Goal: Obtain resource: Download file/media

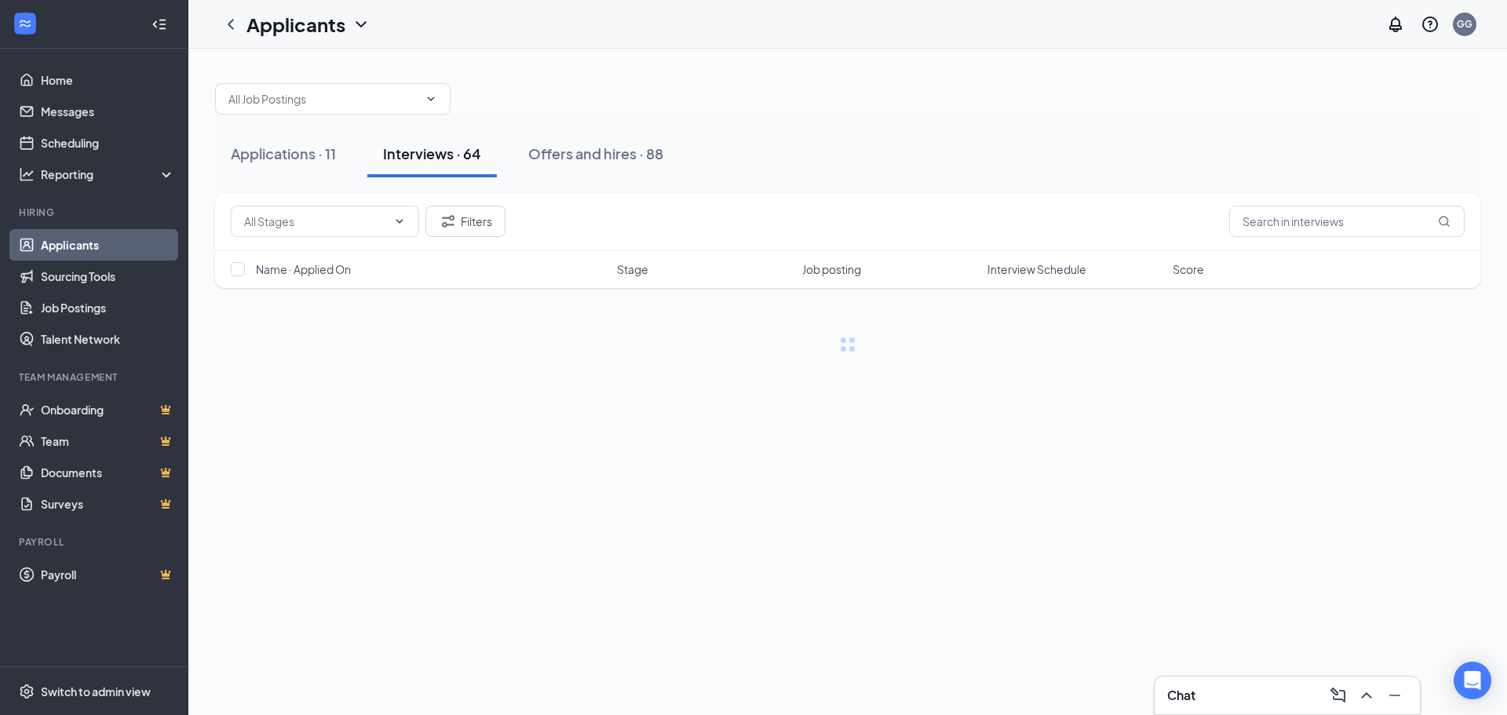
scroll to position [627, 0]
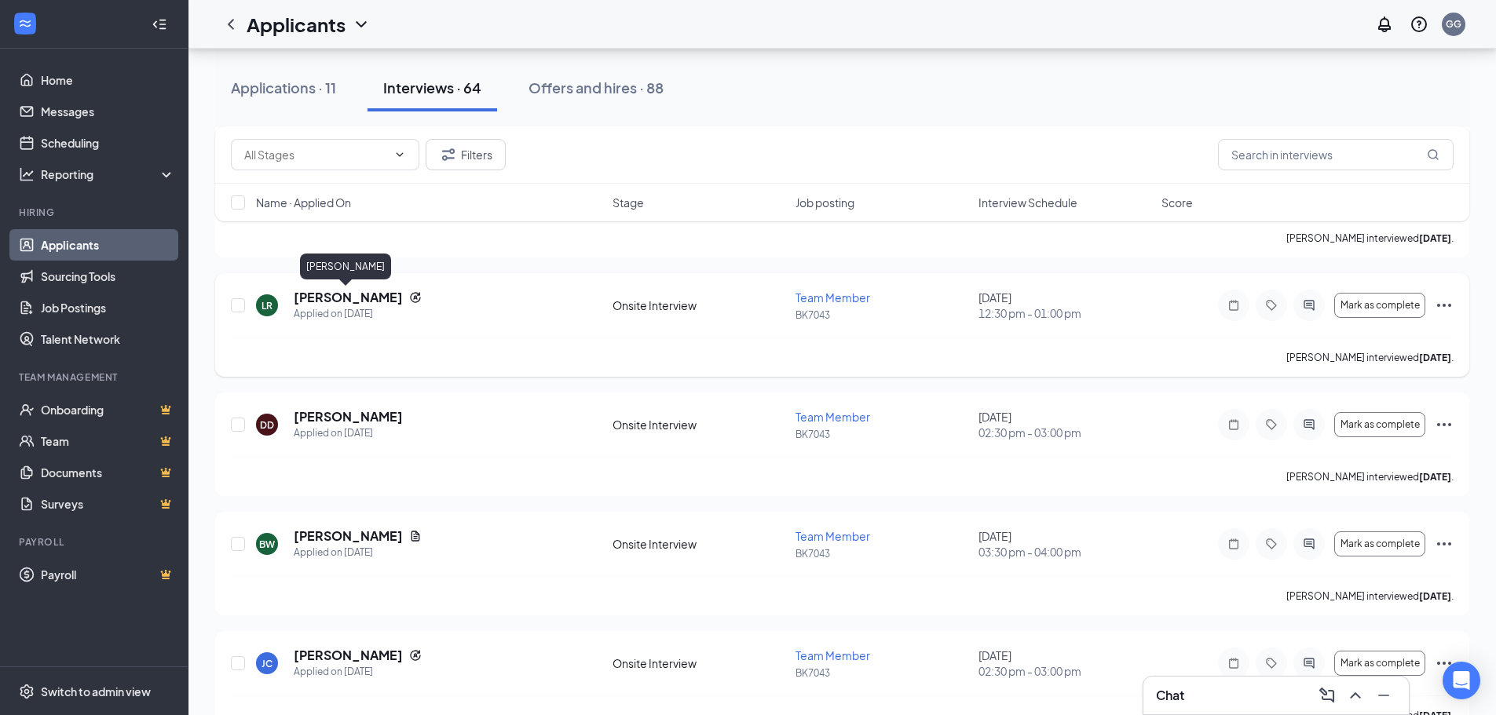
click at [357, 296] on h5 "[PERSON_NAME]" at bounding box center [348, 297] width 109 height 17
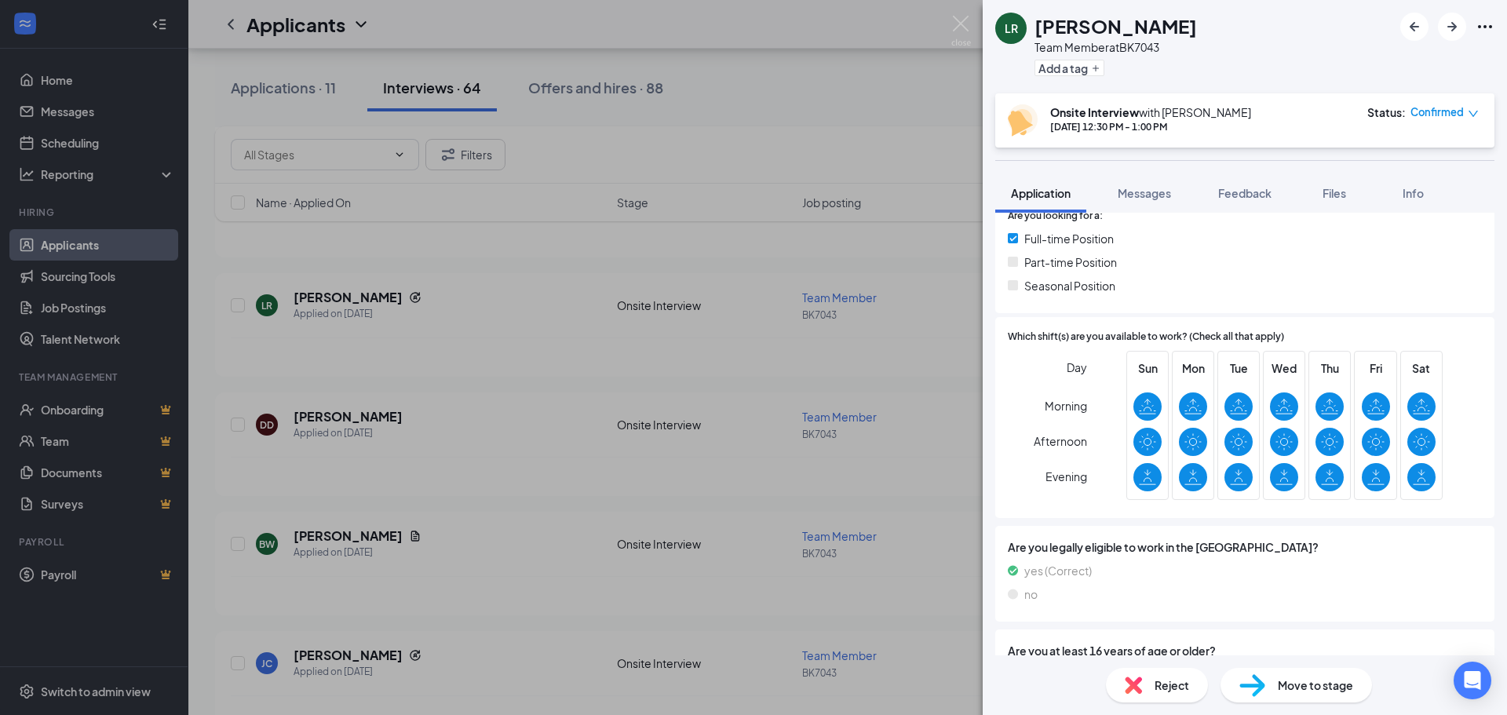
scroll to position [393, 0]
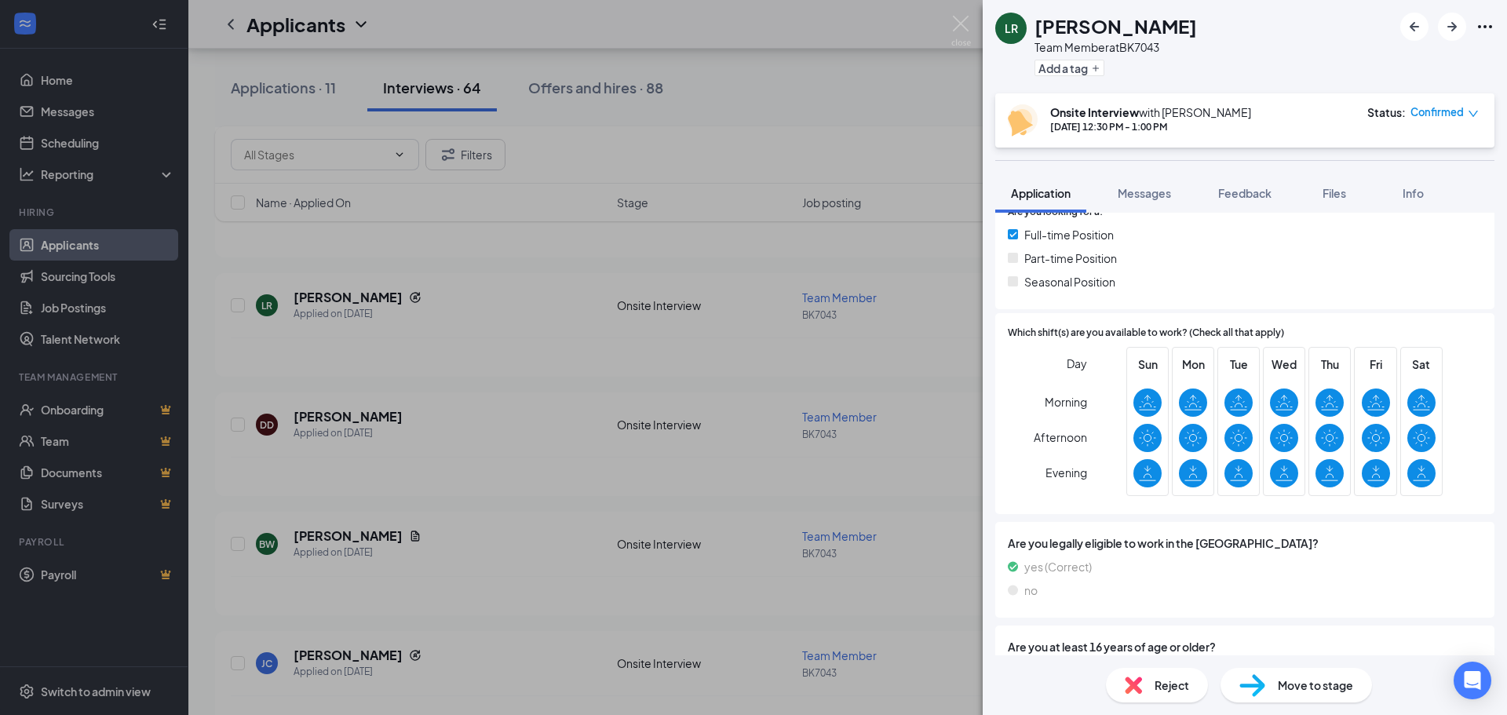
click at [284, 373] on div "LR [PERSON_NAME] Team Member at BK7043 Add a tag Onsite Interview with [PERSON_…" at bounding box center [753, 357] width 1507 height 715
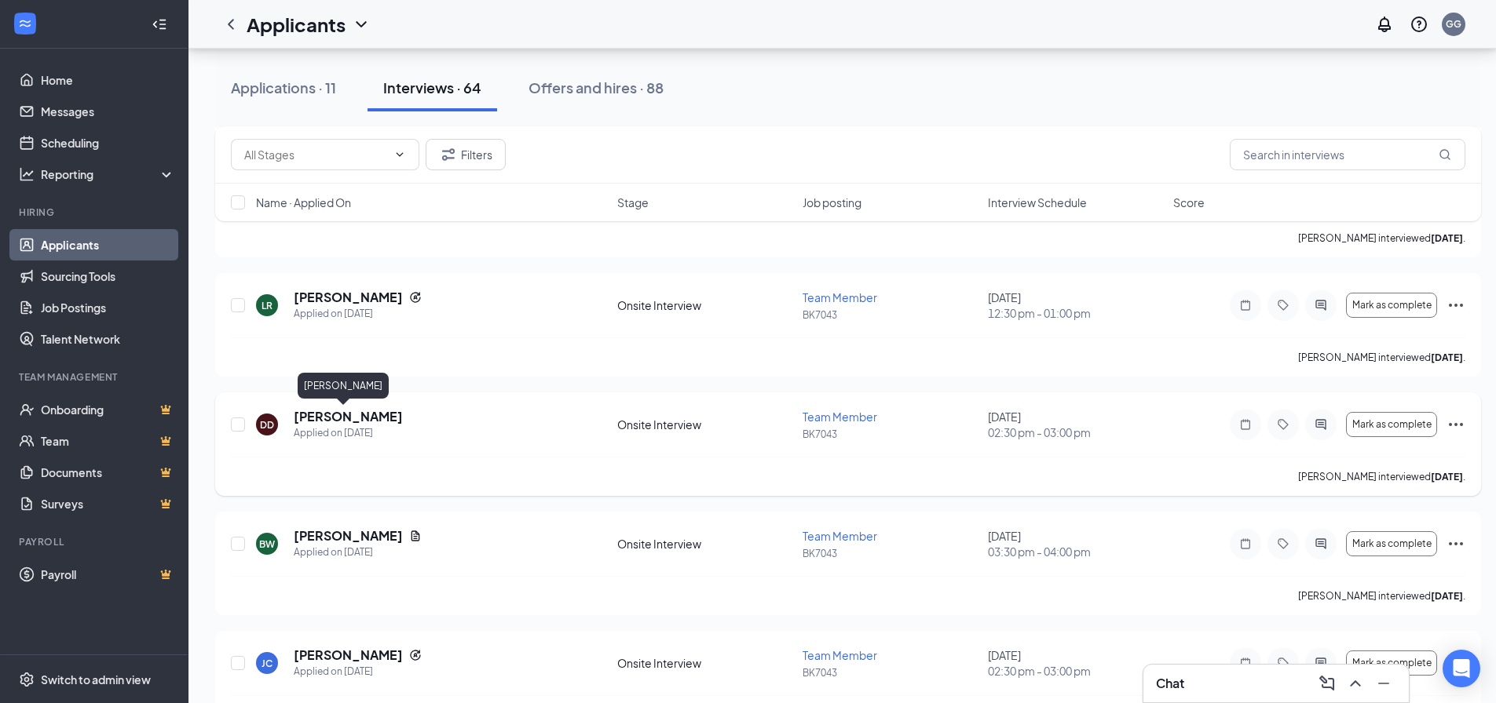
click at [336, 414] on h5 "[PERSON_NAME]" at bounding box center [348, 416] width 109 height 17
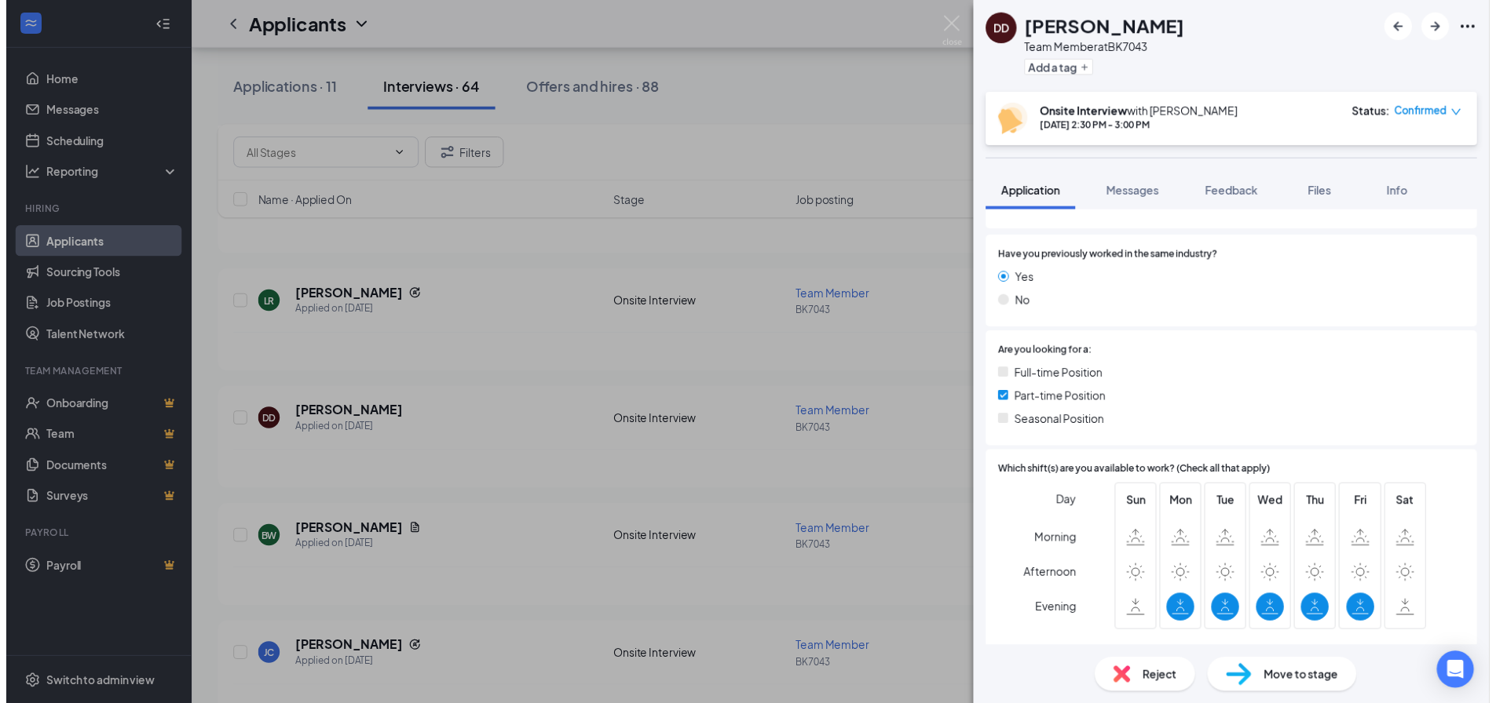
scroll to position [418, 0]
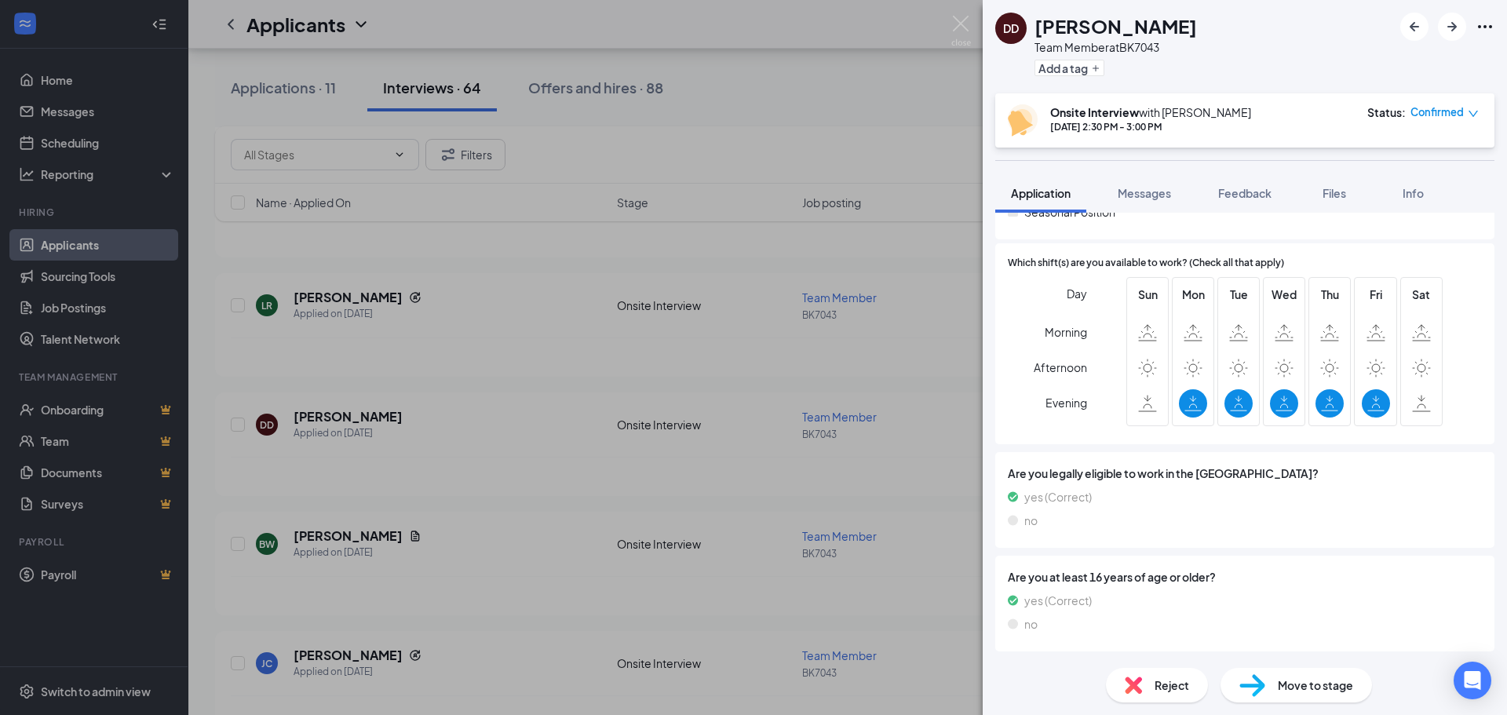
click at [539, 411] on div "DD [PERSON_NAME] Team Member at BK7043 Add a tag Onsite Interview with [PERSON_…" at bounding box center [753, 357] width 1507 height 715
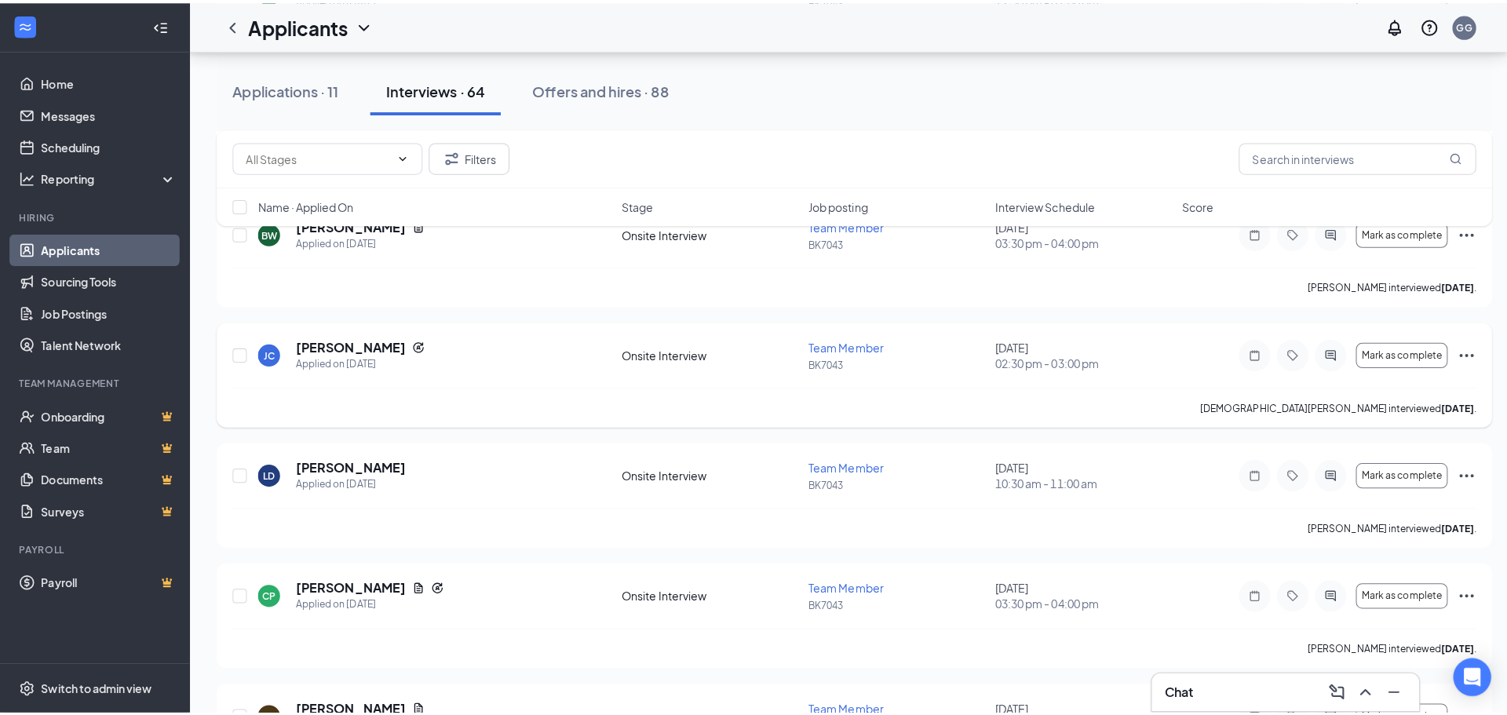
scroll to position [863, 0]
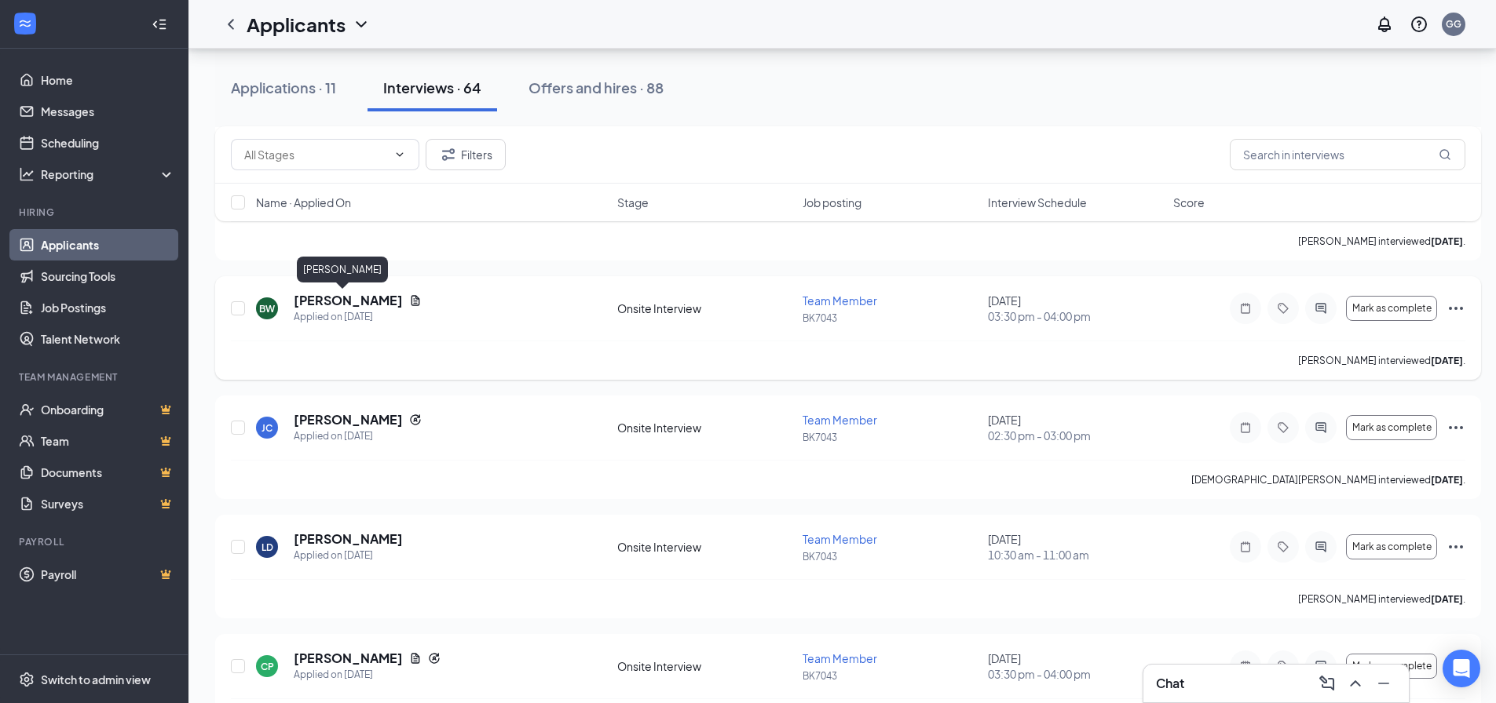
click at [327, 306] on h5 "[PERSON_NAME]" at bounding box center [348, 300] width 109 height 17
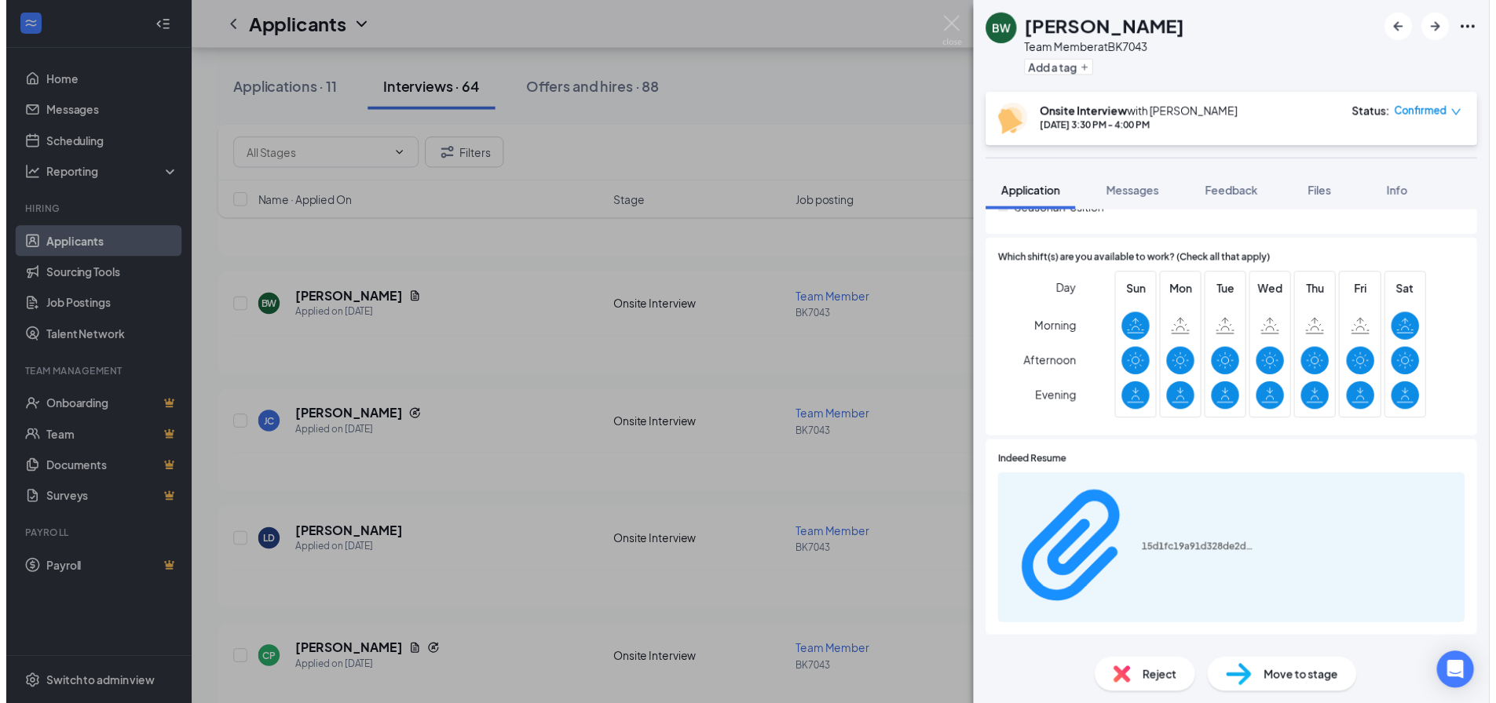
scroll to position [393, 0]
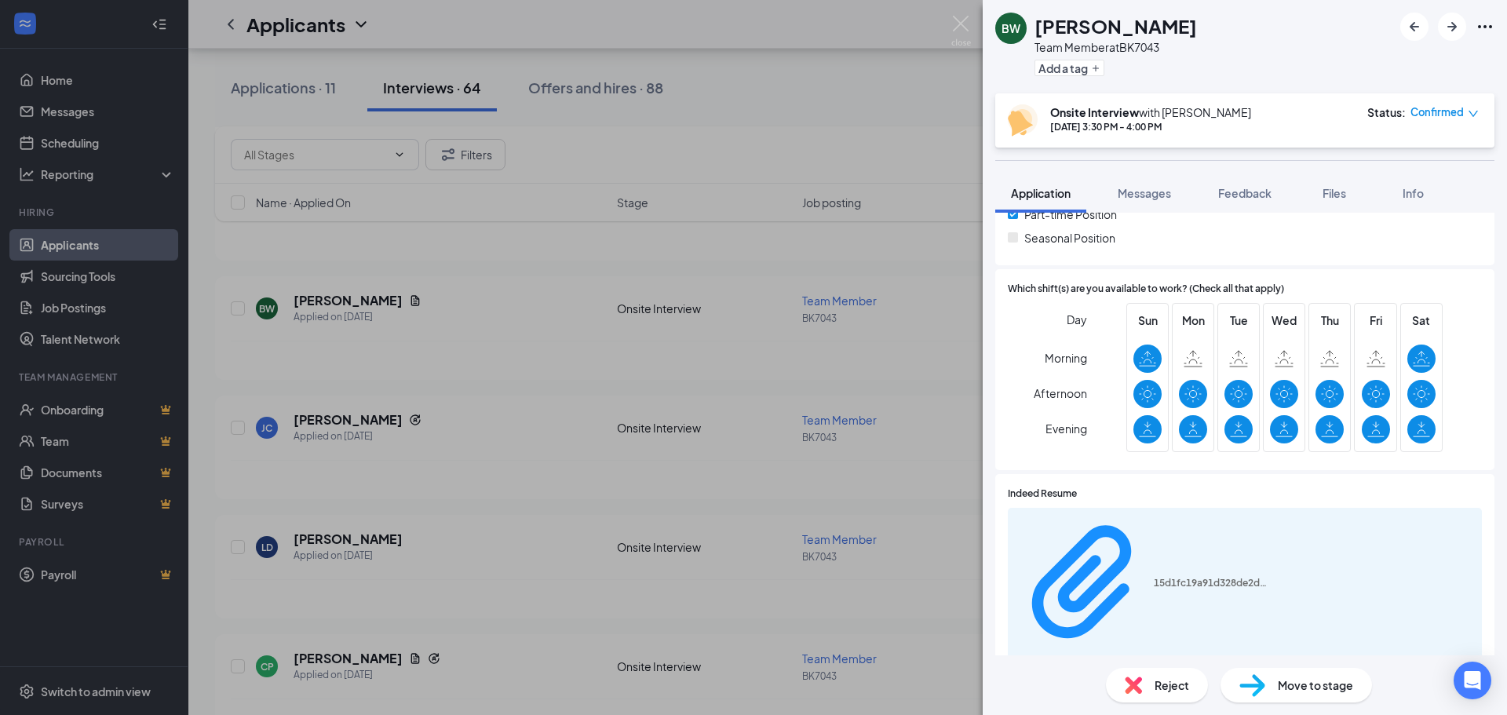
click at [1473, 584] on icon "Download" at bounding box center [1473, 584] width 0 height 0
click at [630, 203] on div "BW [PERSON_NAME] Team Member at BK7043 Add a tag Onsite Interview with [PERSON_…" at bounding box center [753, 357] width 1507 height 715
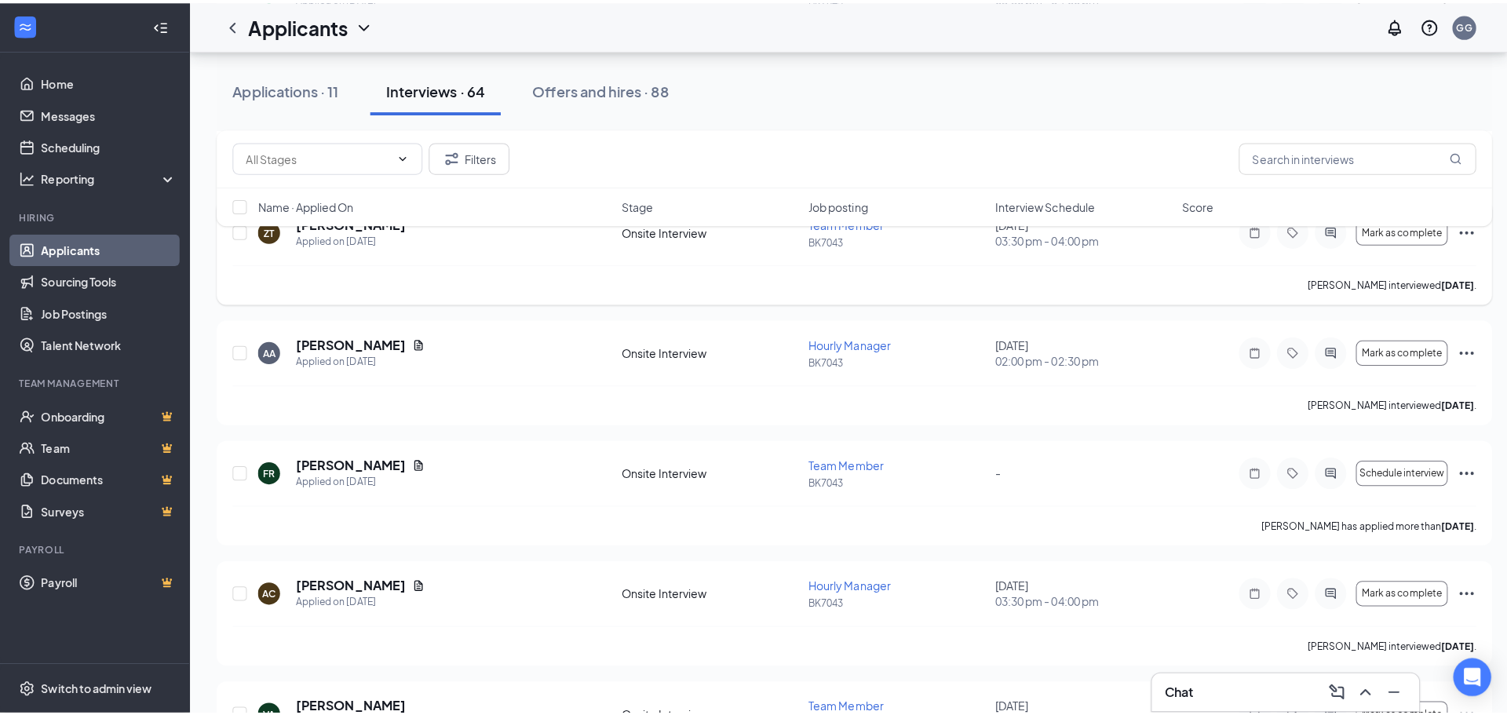
scroll to position [1569, 0]
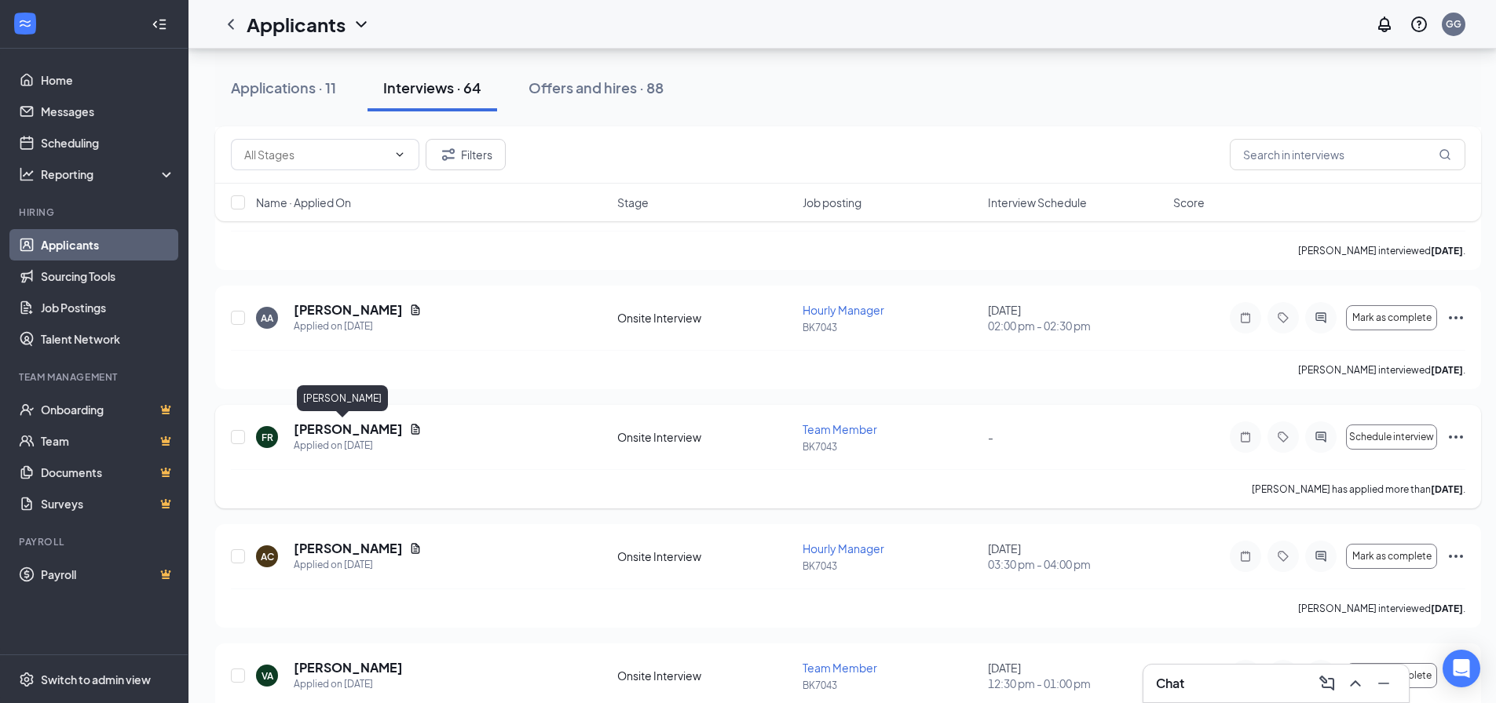
click at [339, 433] on h5 "[PERSON_NAME]" at bounding box center [348, 429] width 109 height 17
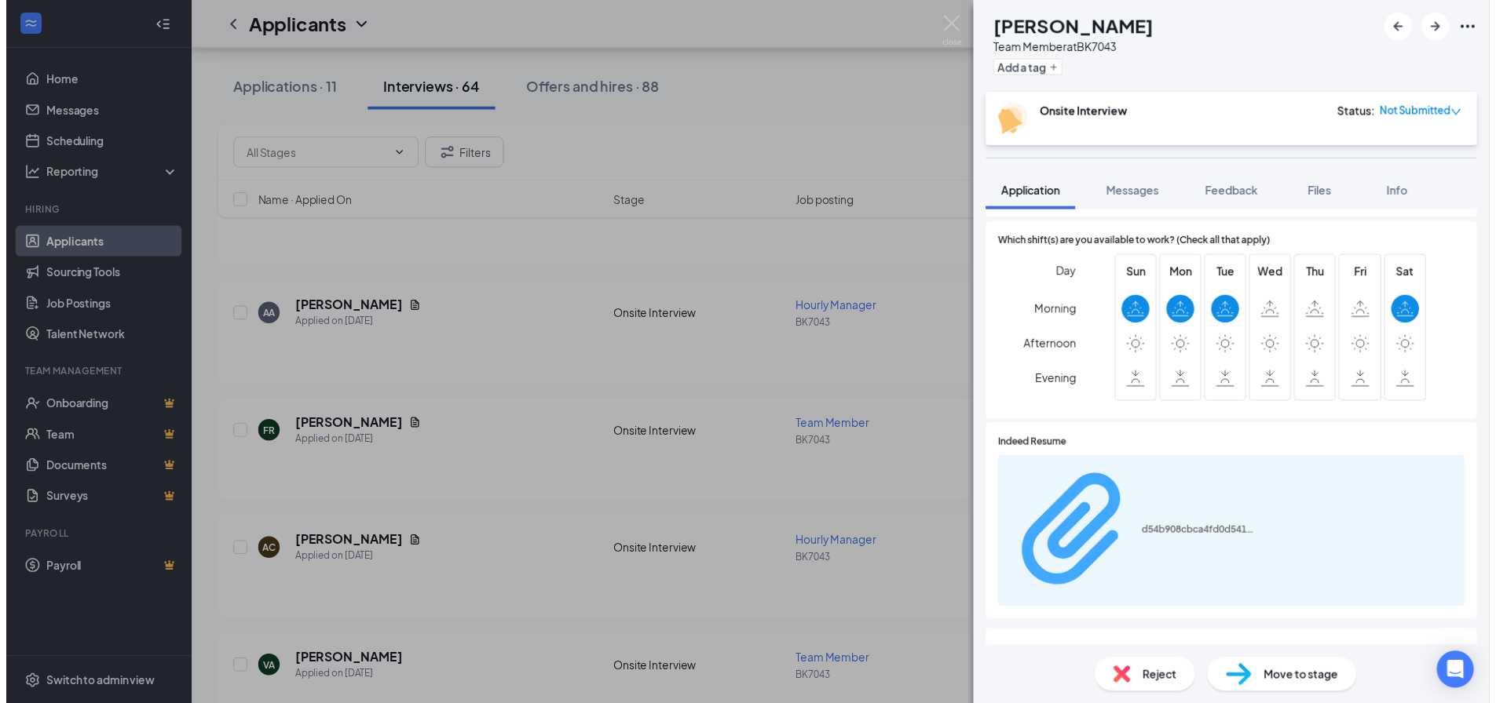
scroll to position [426, 0]
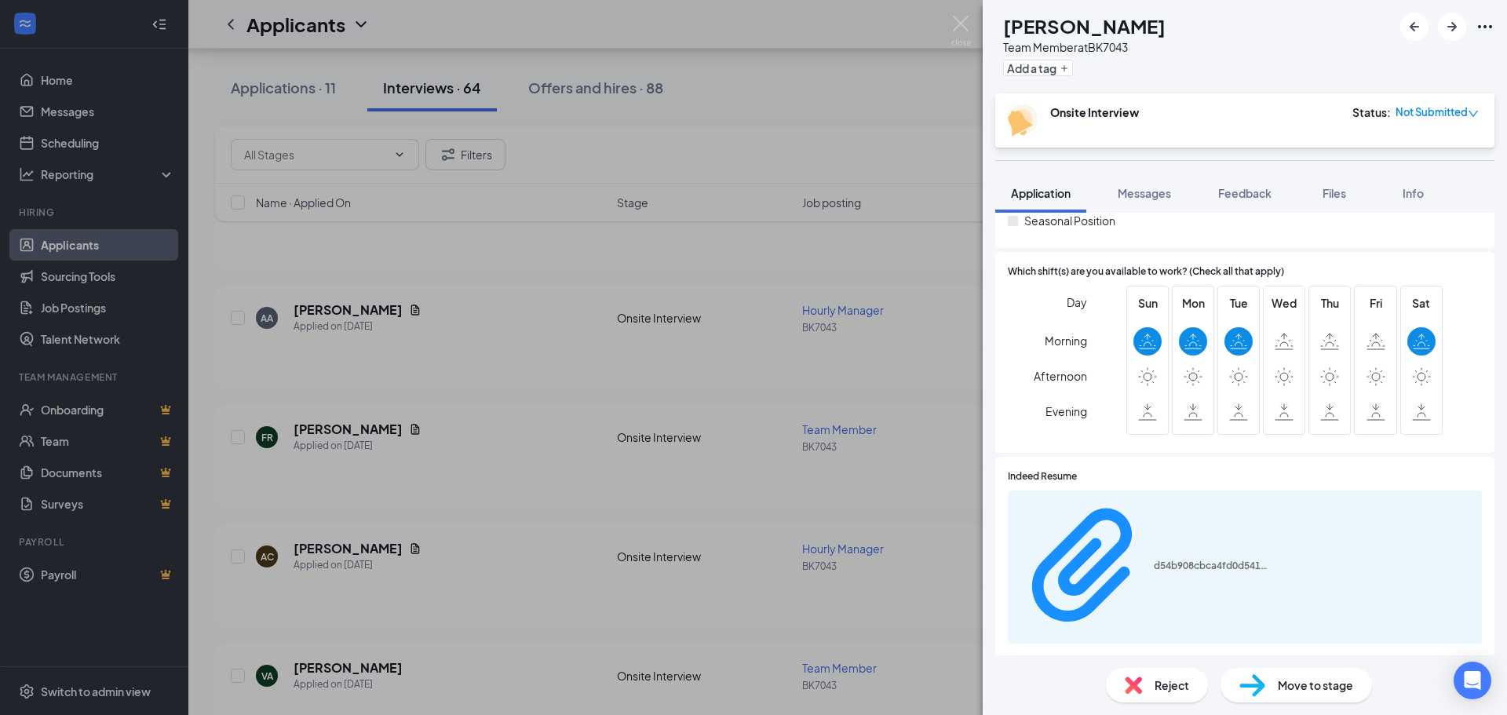
click at [1473, 567] on icon "Download" at bounding box center [1473, 567] width 0 height 0
click at [530, 349] on div "FR [PERSON_NAME] Team Member at BK7043 Add a tag Onsite Interview Status : Not …" at bounding box center [753, 357] width 1507 height 715
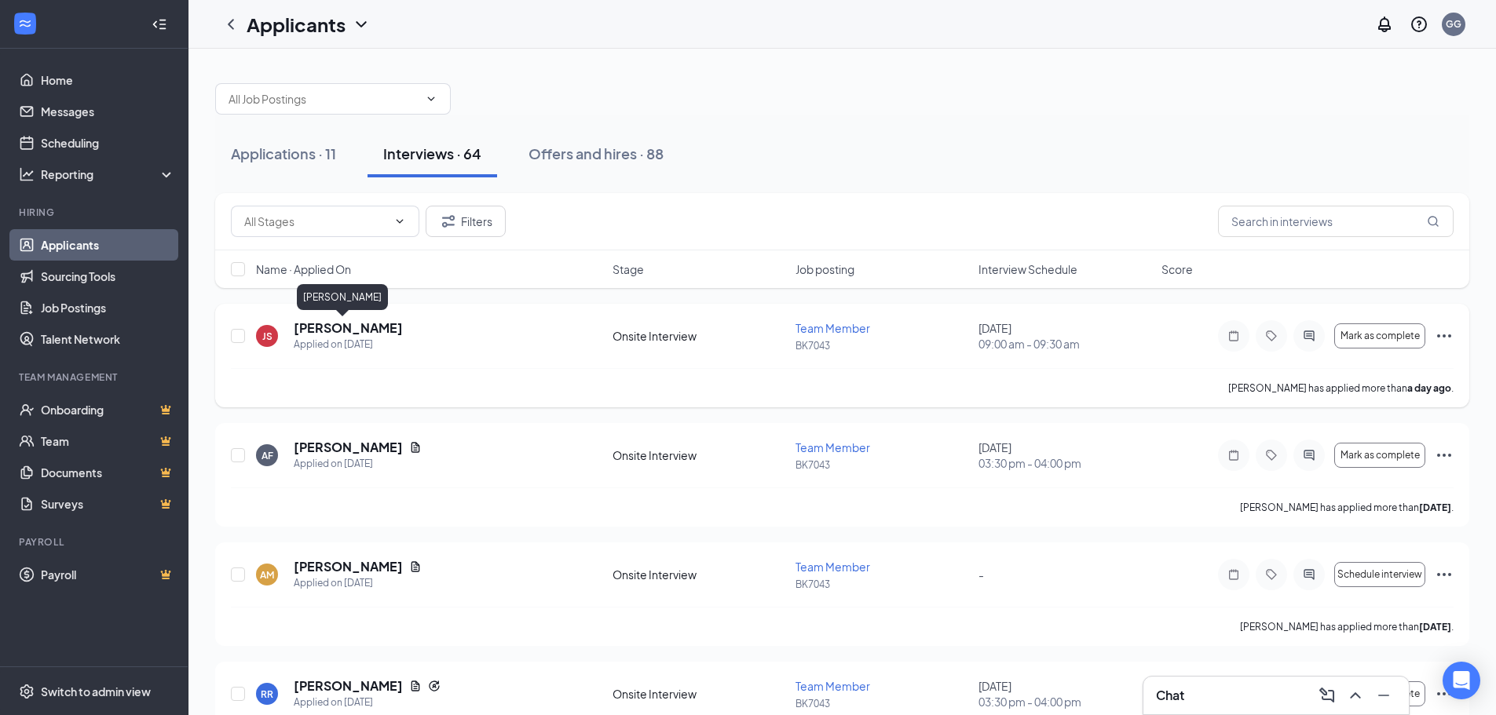
click at [316, 321] on h5 "[PERSON_NAME]" at bounding box center [348, 328] width 109 height 17
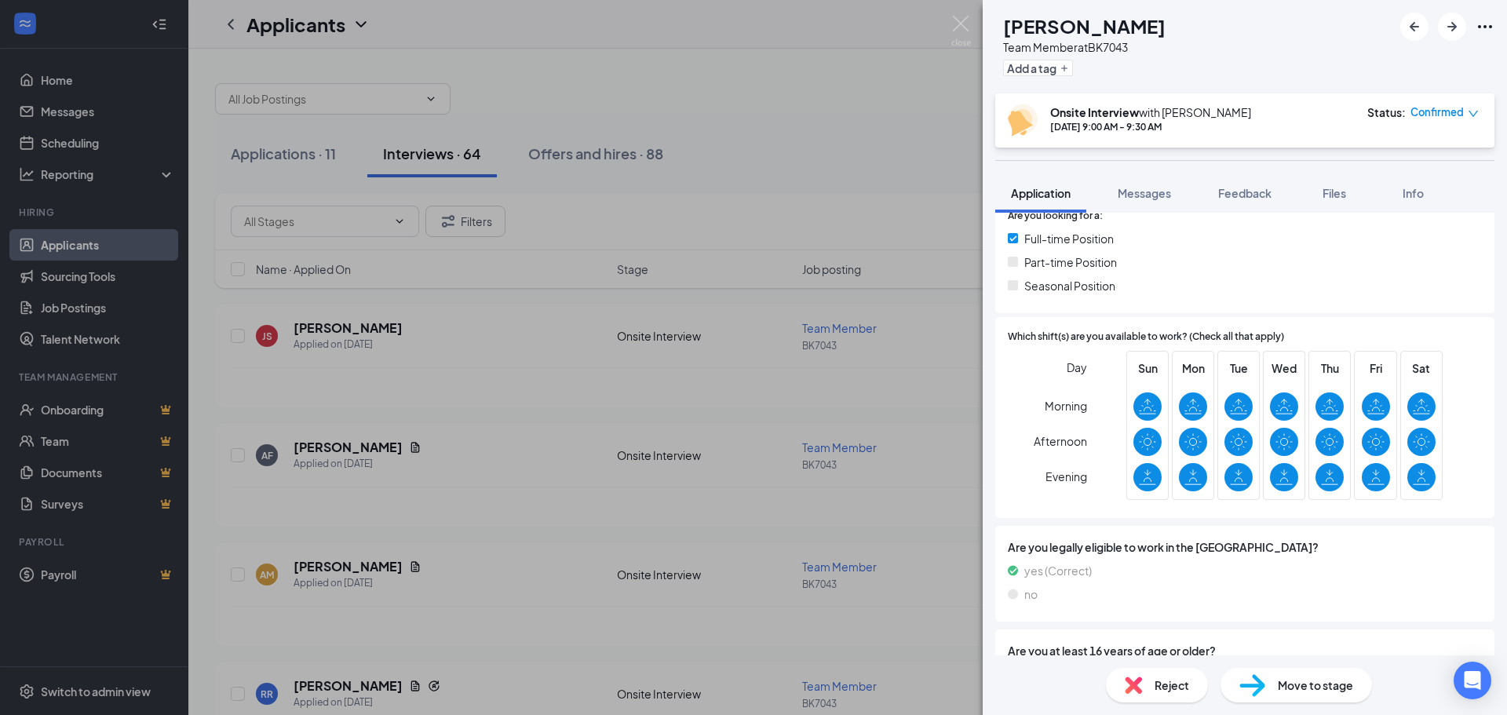
scroll to position [393, 0]
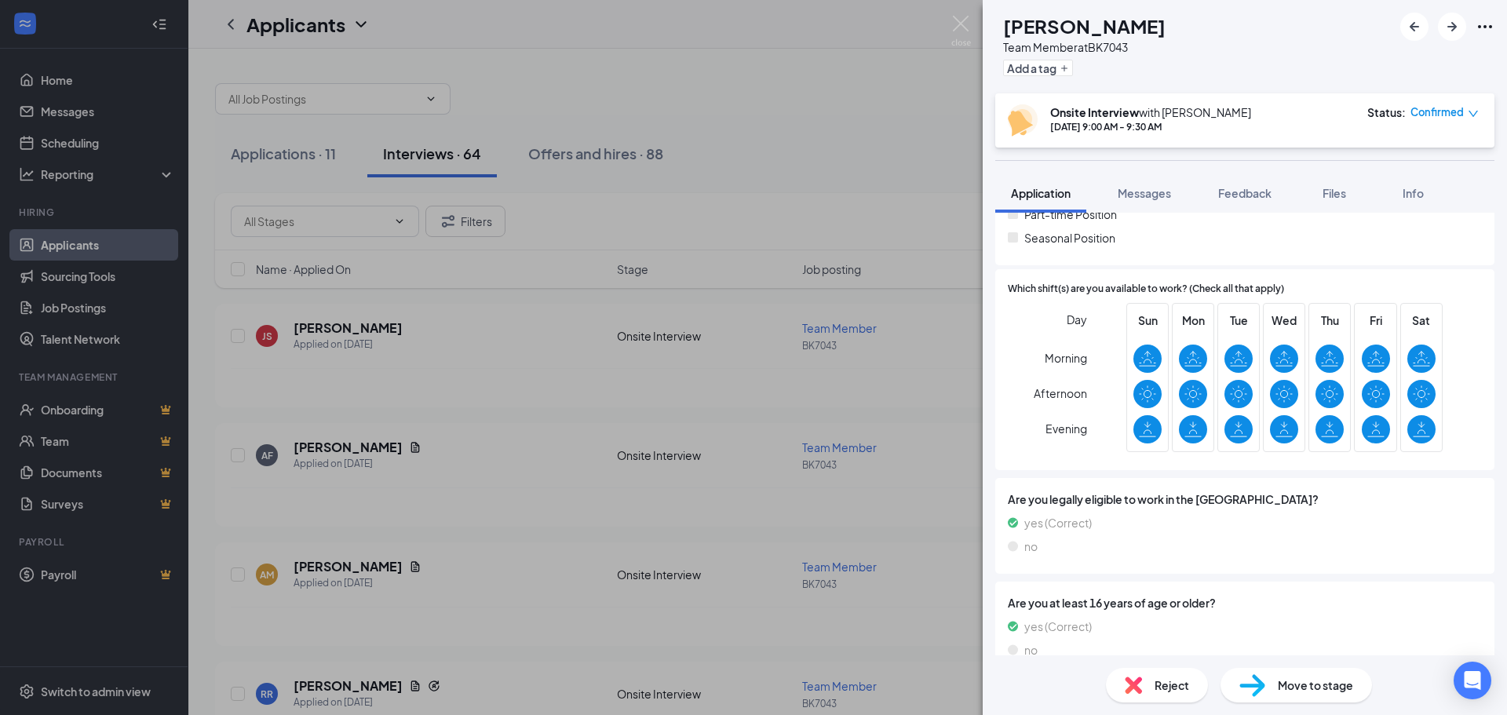
click at [531, 423] on div "JS [PERSON_NAME] Team Member at BK7043 Add a tag Onsite Interview with [PERSON_…" at bounding box center [753, 357] width 1507 height 715
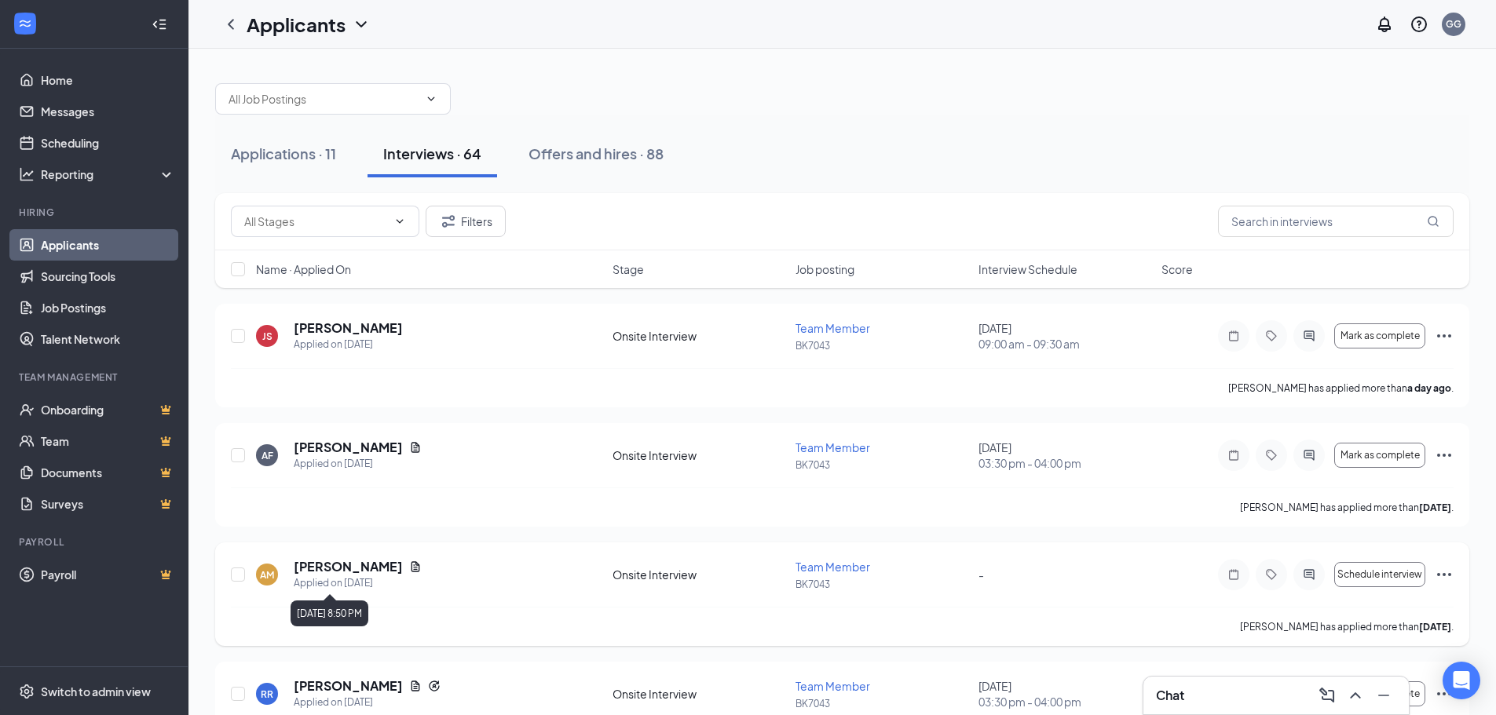
click at [361, 575] on div "Applied on [DATE]" at bounding box center [358, 583] width 128 height 16
click at [358, 568] on h5 "[PERSON_NAME]" at bounding box center [348, 566] width 109 height 17
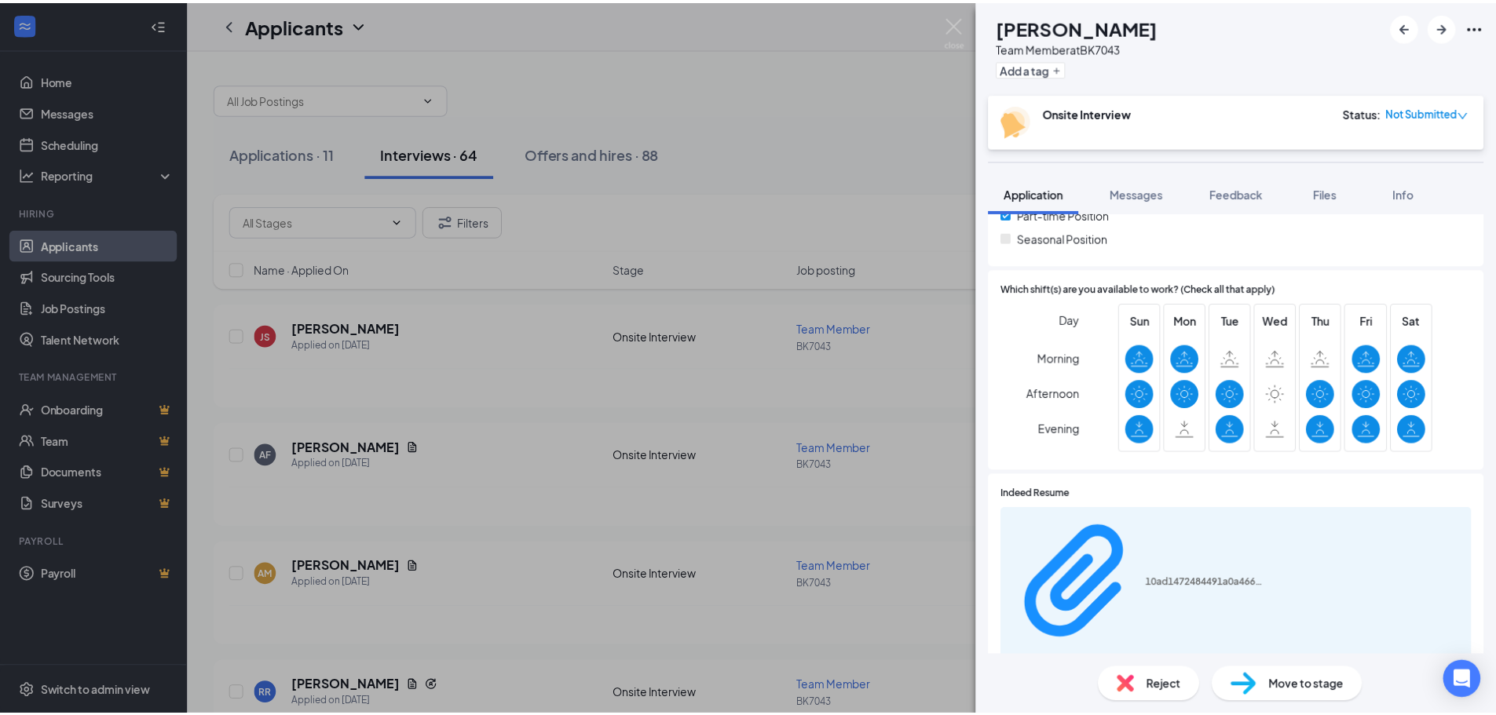
scroll to position [314, 0]
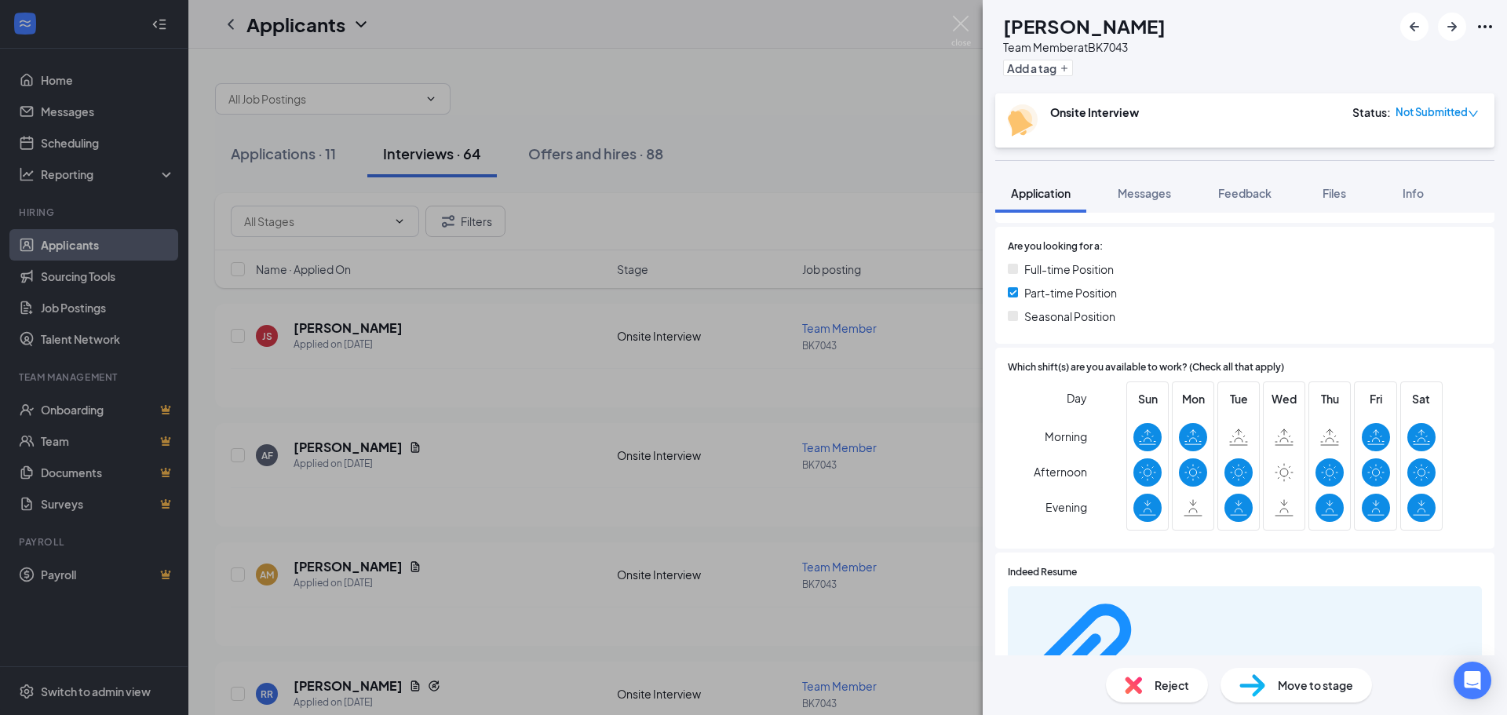
click at [1473, 663] on icon "Download" at bounding box center [1473, 663] width 0 height 0
click at [520, 444] on div "AM [PERSON_NAME] Team Member at BK7043 Add a tag Onsite Interview Status : Not …" at bounding box center [753, 357] width 1507 height 715
